Goal: Task Accomplishment & Management: Complete application form

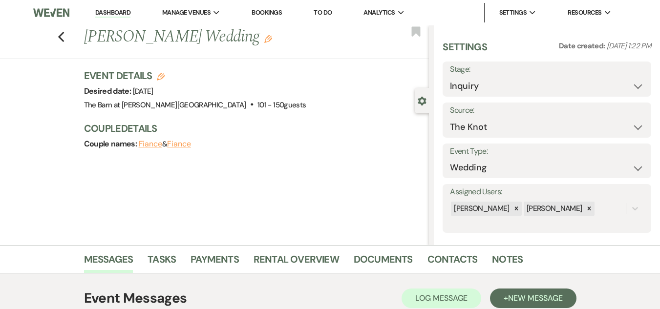
click at [68, 38] on div "Previous Grace Roberts's Wedding Edit Bookmark" at bounding box center [212, 42] width 434 height 34
click at [65, 38] on icon "Previous" at bounding box center [61, 37] width 7 height 12
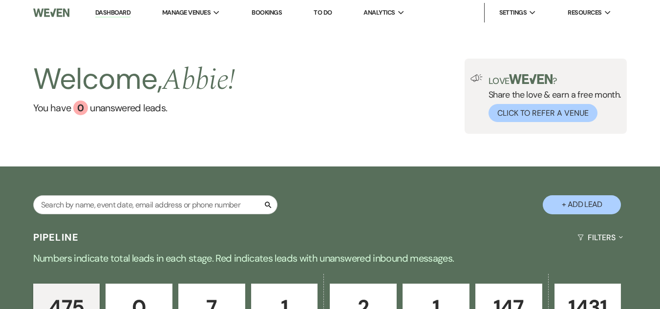
scroll to position [37, 0]
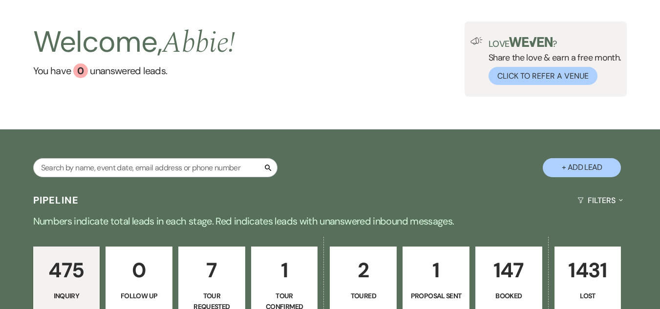
click at [585, 214] on p "Numbers indicate total leads in each stage. Red indicates leads with unanswered…" at bounding box center [330, 222] width 660 height 16
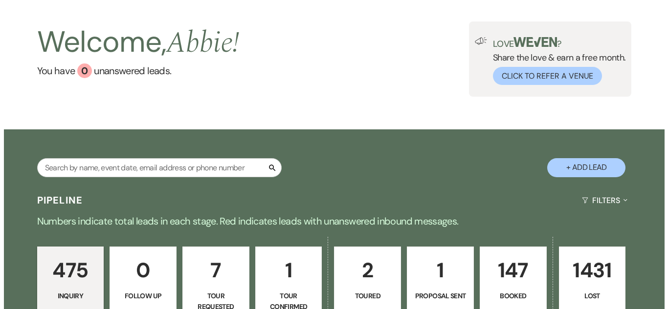
scroll to position [144, 0]
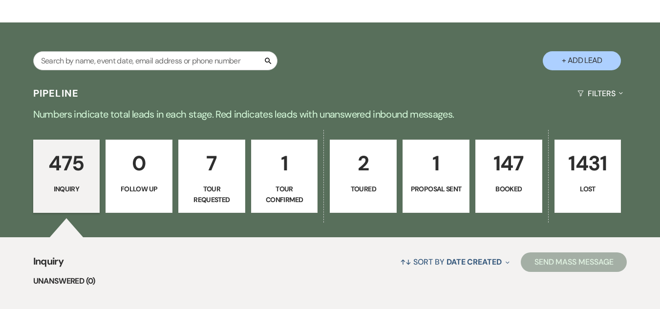
drag, startPoint x: 571, startPoint y: 57, endPoint x: 544, endPoint y: 64, distance: 27.3
click at [571, 57] on button "+ Add Lead" at bounding box center [582, 60] width 78 height 19
select select "493"
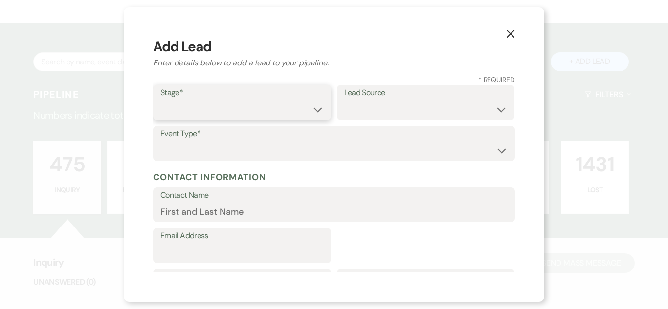
click at [232, 103] on select "Inquiry Follow Up Tour Requested Tour Confirmed Toured Proposal Sent Booked Lost" at bounding box center [241, 109] width 163 height 19
select select "1"
click at [160, 100] on select "Inquiry Follow Up Tour Requested Tour Confirmed Toured Proposal Sent Booked Lost" at bounding box center [241, 109] width 163 height 19
click at [377, 108] on select "Weven Venue Website Instagram Facebook Pinterest Google The Knot Wedding Wire H…" at bounding box center [425, 109] width 163 height 19
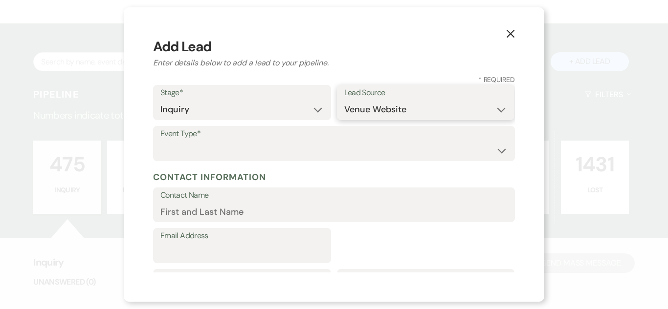
click at [344, 100] on select "Weven Venue Website Instagram Facebook Pinterest Google The Knot Wedding Wire H…" at bounding box center [425, 109] width 163 height 19
click at [408, 103] on select "Weven Venue Website Instagram Facebook Pinterest Google The Knot Wedding Wire H…" at bounding box center [425, 109] width 163 height 19
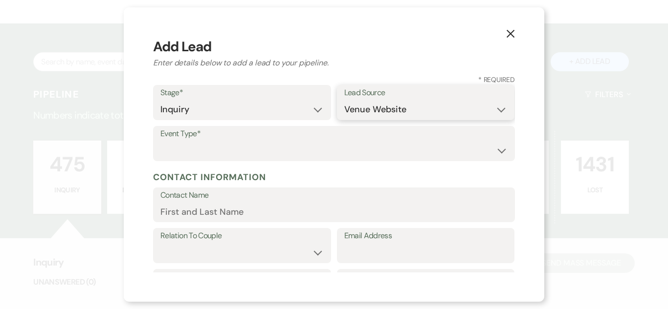
select select "14"
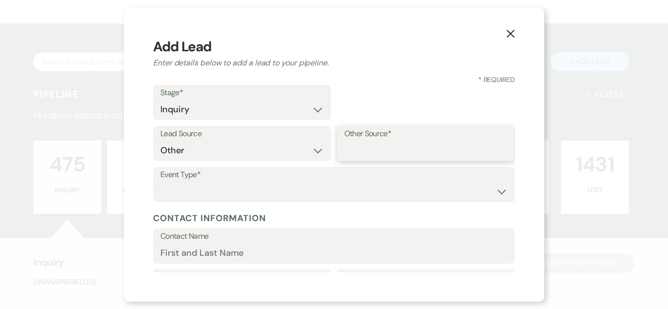
click at [402, 145] on input "Other Source*" at bounding box center [425, 150] width 163 height 19
type input "email"
click at [420, 182] on select "Wedding Anniversary Party Baby Shower Bachelorette / Bachelor Party Birthday Pa…" at bounding box center [333, 191] width 347 height 19
click at [359, 186] on select "Wedding Anniversary Party Baby Shower Bachelorette / Bachelor Party Birthday Pa…" at bounding box center [333, 191] width 347 height 19
click at [369, 191] on select "Wedding Anniversary Party Baby Shower Bachelorette / Bachelor Party Birthday Pa…" at bounding box center [333, 191] width 347 height 19
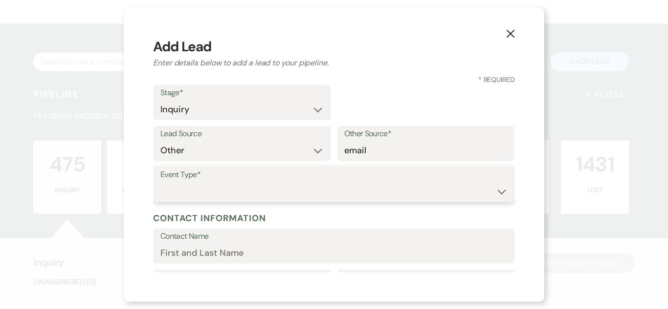
select select "1"
click at [160, 182] on select "Wedding Anniversary Party Baby Shower Bachelorette / Bachelor Party Birthday Pa…" at bounding box center [333, 191] width 347 height 19
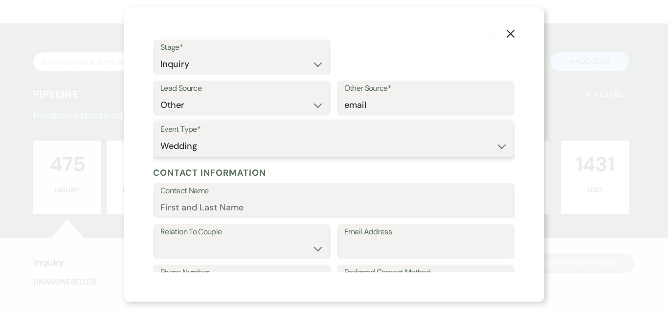
scroll to position [98, 0]
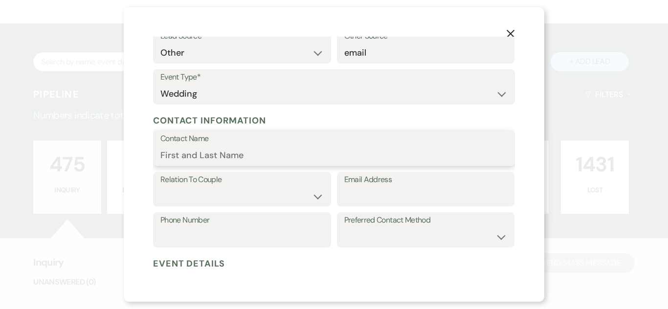
click at [283, 155] on input "Contact Name" at bounding box center [333, 155] width 347 height 19
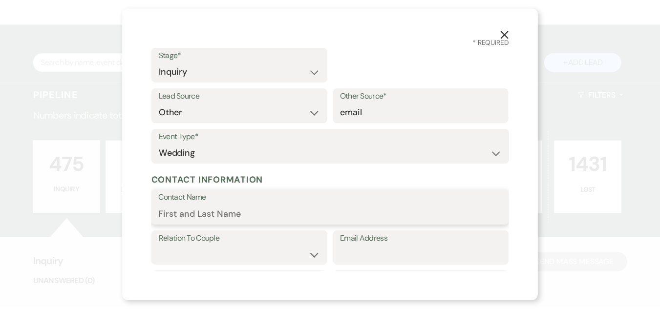
scroll to position [0, 0]
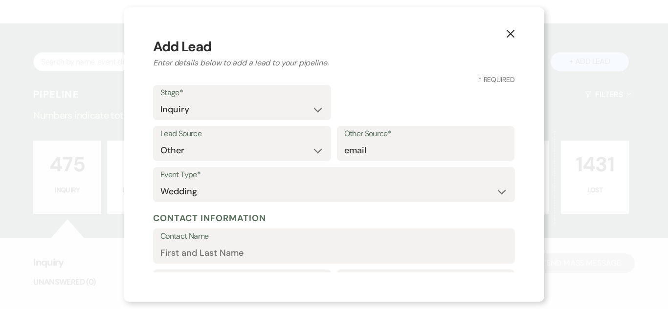
drag, startPoint x: 512, startPoint y: 35, endPoint x: 511, endPoint y: 28, distance: 6.9
click at [512, 35] on use "button" at bounding box center [510, 34] width 8 height 8
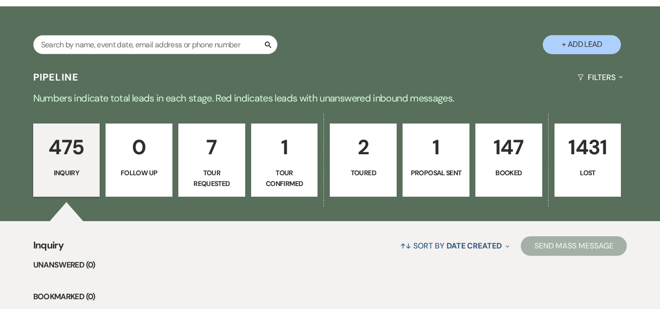
scroll to position [46, 0]
